Goal: Task Accomplishment & Management: Use online tool/utility

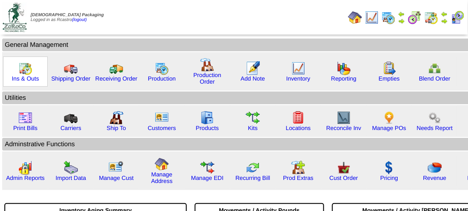
click at [26, 71] on img at bounding box center [25, 68] width 14 height 14
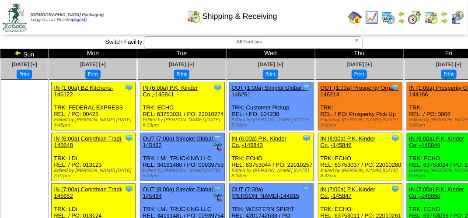
click at [315, 25] on td "Print All" at bounding box center [235, 17] width 220 height 33
click at [154, 17] on div "Shipping & Receiving" at bounding box center [233, 13] width 268 height 24
click at [459, 18] on img at bounding box center [458, 18] width 14 height 14
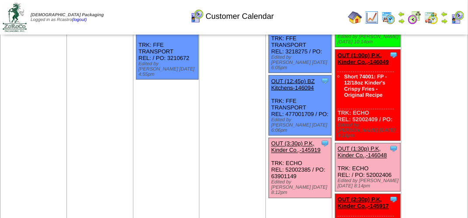
scroll to position [394, 0]
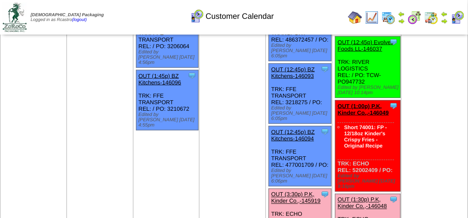
click at [310, 127] on div "Clone Item OUT (12:45p) BZ Kitchens-146094 BZ Kitchens ScheduleID: 146094 75 CS…" at bounding box center [300, 157] width 63 height 60
